Goal: Find specific fact: Find specific fact

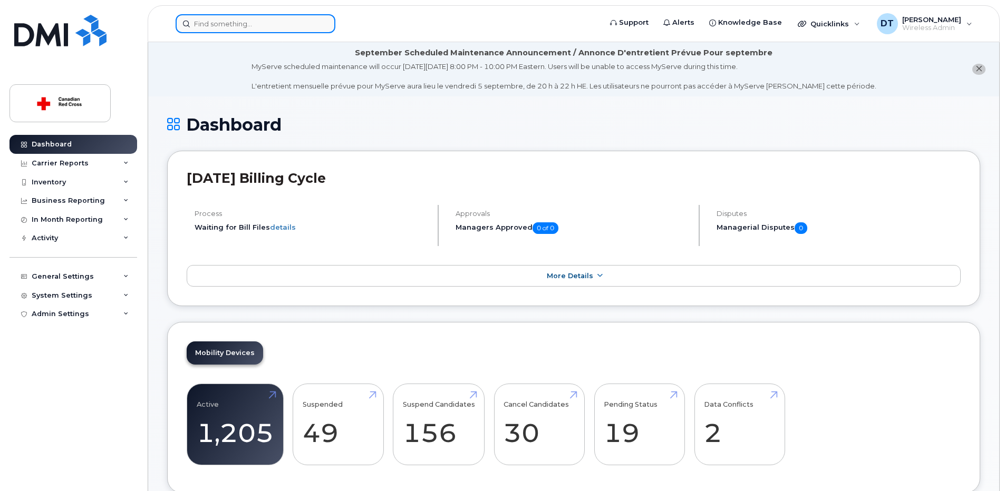
click at [260, 21] on input at bounding box center [256, 23] width 160 height 19
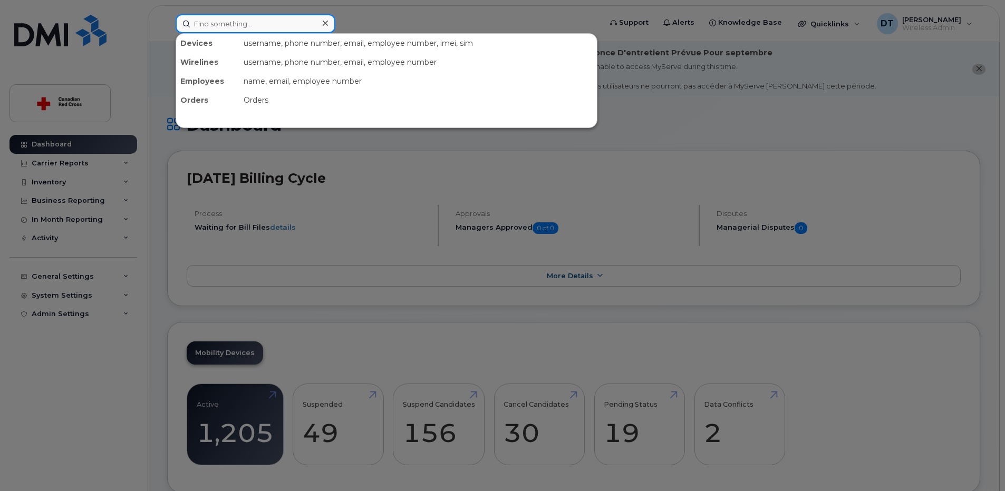
paste input "[PERSON_NAME]"
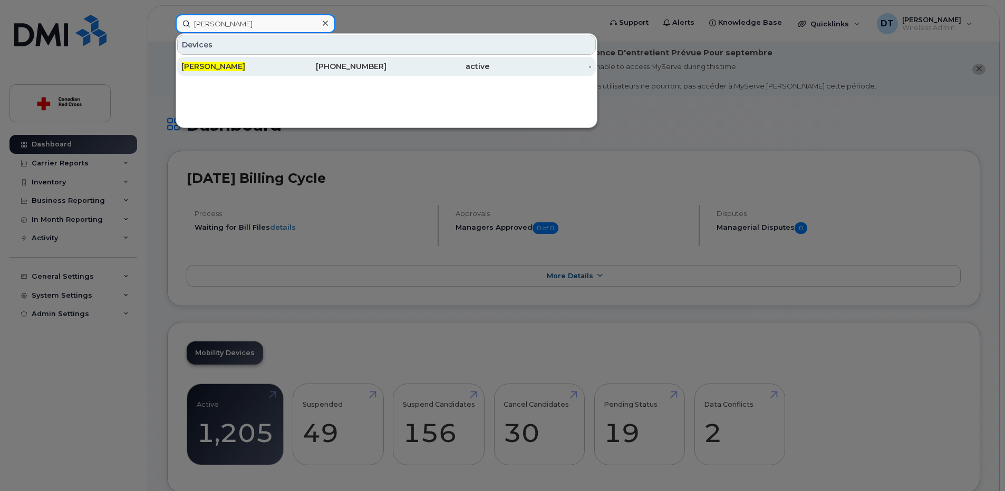
type input "[PERSON_NAME]"
click at [232, 69] on div "[PERSON_NAME]" at bounding box center [232, 66] width 103 height 11
